Goal: Task Accomplishment & Management: Complete application form

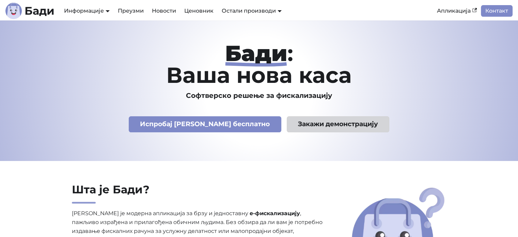
click at [303, 122] on link "Закажи демонстрацију" at bounding box center [338, 124] width 103 height 16
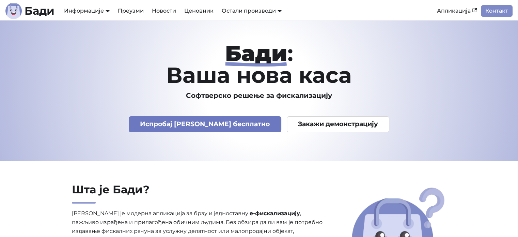
click at [227, 121] on link "Испробај Бади бесплатно" at bounding box center [205, 124] width 153 height 16
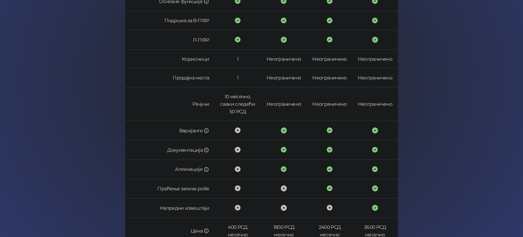
scroll to position [174, 0]
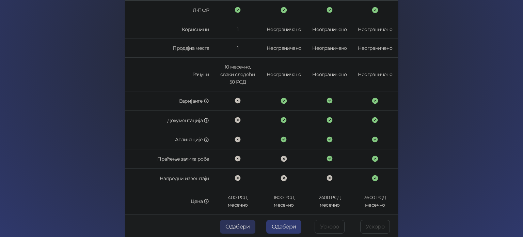
click at [240, 221] on button "Одабери" at bounding box center [237, 227] width 35 height 14
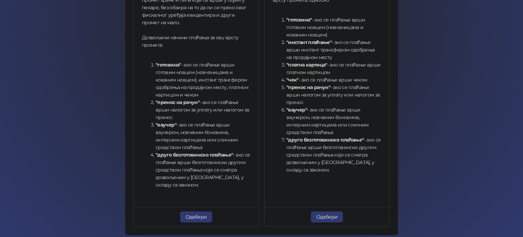
scroll to position [258, 0]
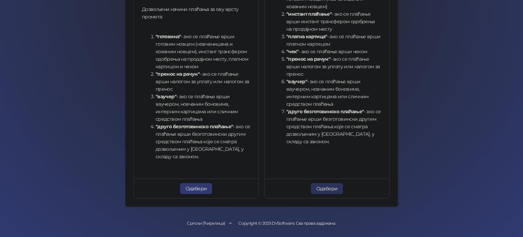
click at [330, 187] on button "Одабери" at bounding box center [327, 188] width 32 height 11
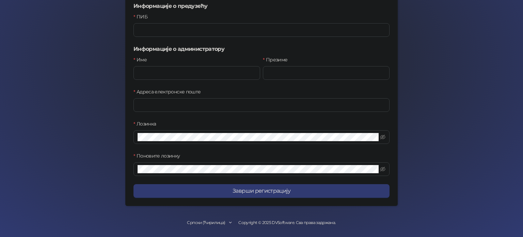
scroll to position [114, 0]
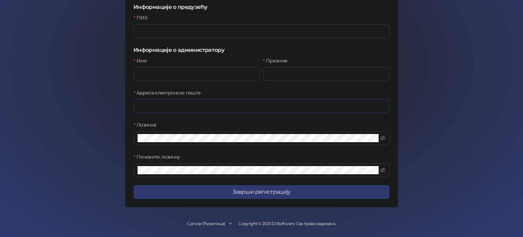
click at [293, 102] on input "Адреса електронске поште" at bounding box center [261, 106] width 256 height 14
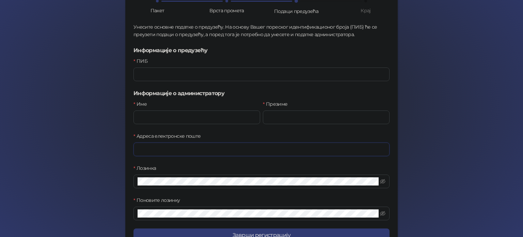
scroll to position [78, 0]
